Goal: Navigation & Orientation: Find specific page/section

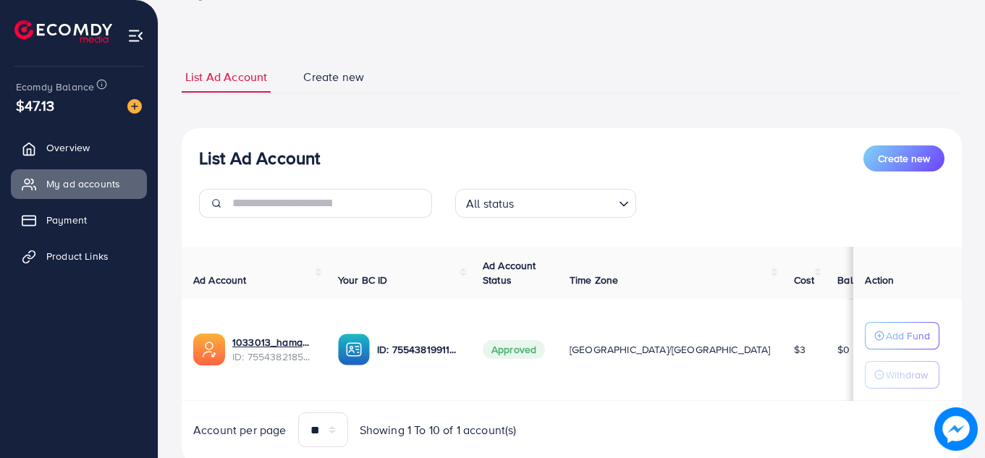
scroll to position [93, 0]
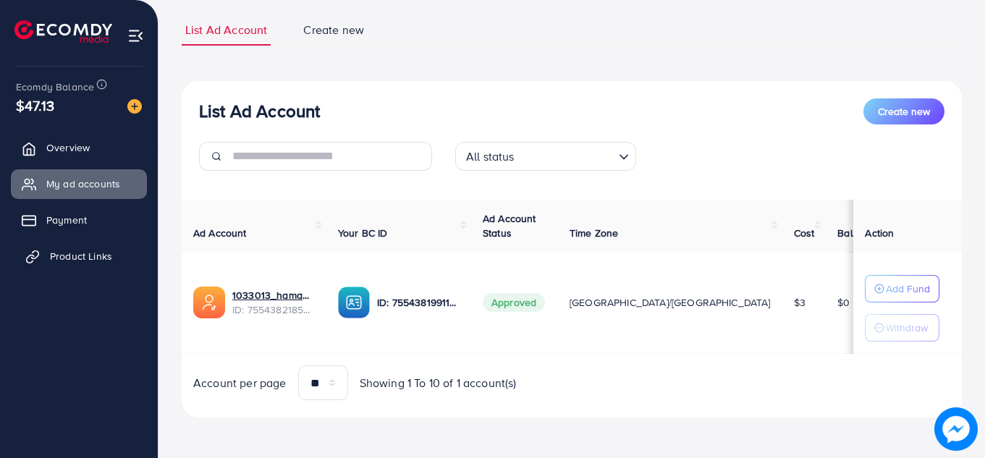
click at [100, 247] on link "Product Links" at bounding box center [79, 256] width 136 height 29
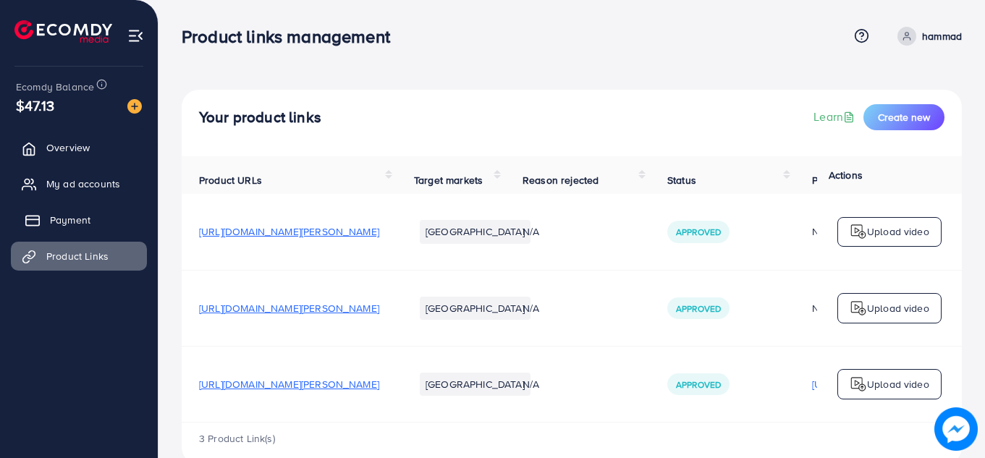
click at [71, 227] on span "Payment" at bounding box center [70, 220] width 41 height 14
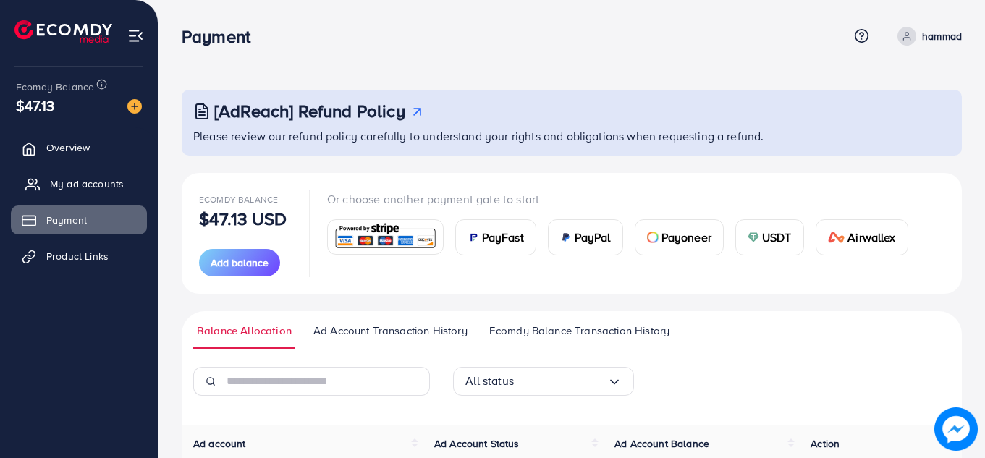
click at [88, 181] on span "My ad accounts" at bounding box center [87, 184] width 74 height 14
